Goal: Task Accomplishment & Management: Use online tool/utility

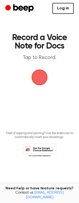
click at [65, 7] on link "Log in" at bounding box center [62, 8] width 21 height 11
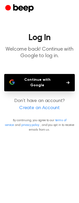
click at [45, 74] on button "Continue with Google" at bounding box center [39, 82] width 70 height 17
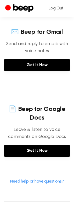
scroll to position [142, 0]
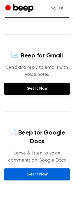
click at [42, 168] on link "Get It Now" at bounding box center [37, 174] width 66 height 12
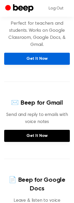
scroll to position [189, 0]
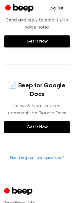
click at [54, 12] on link "Log Out" at bounding box center [56, 8] width 25 height 13
